Goal: Transaction & Acquisition: Purchase product/service

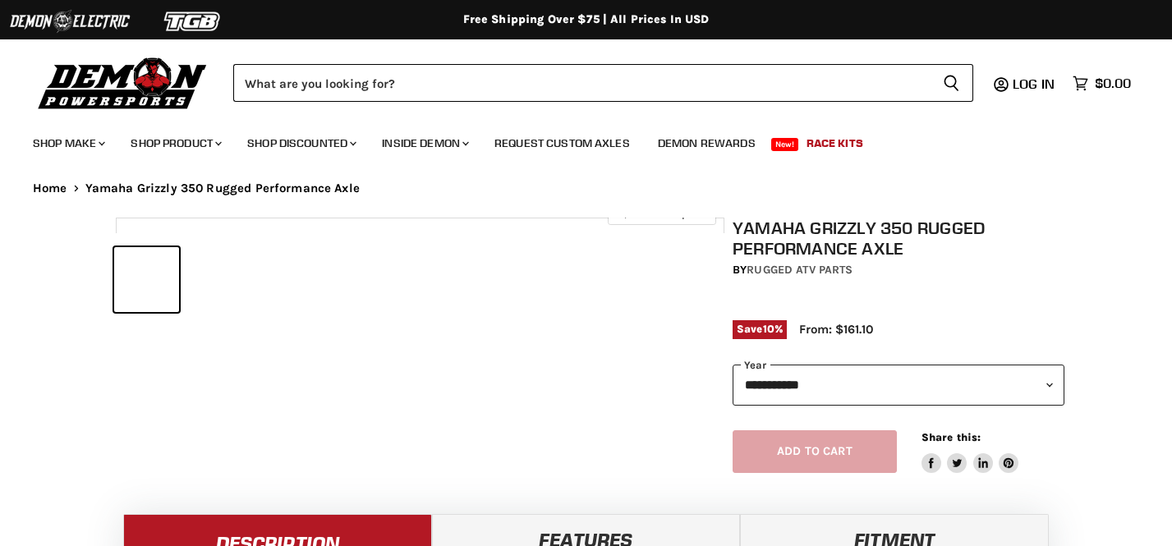
select select "******"
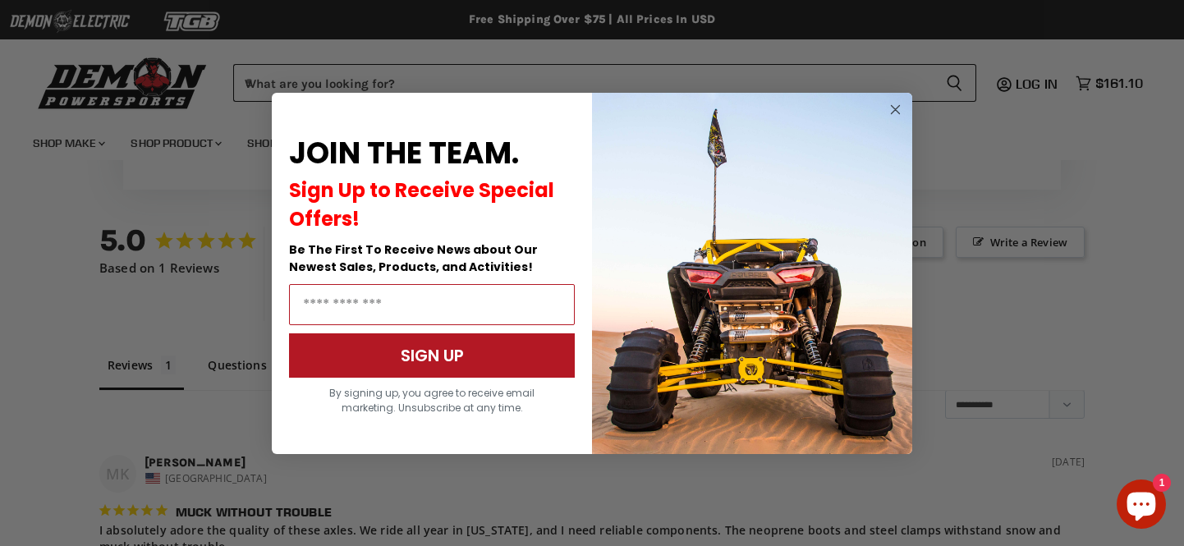
scroll to position [1092, 0]
